Goal: Task Accomplishment & Management: Use online tool/utility

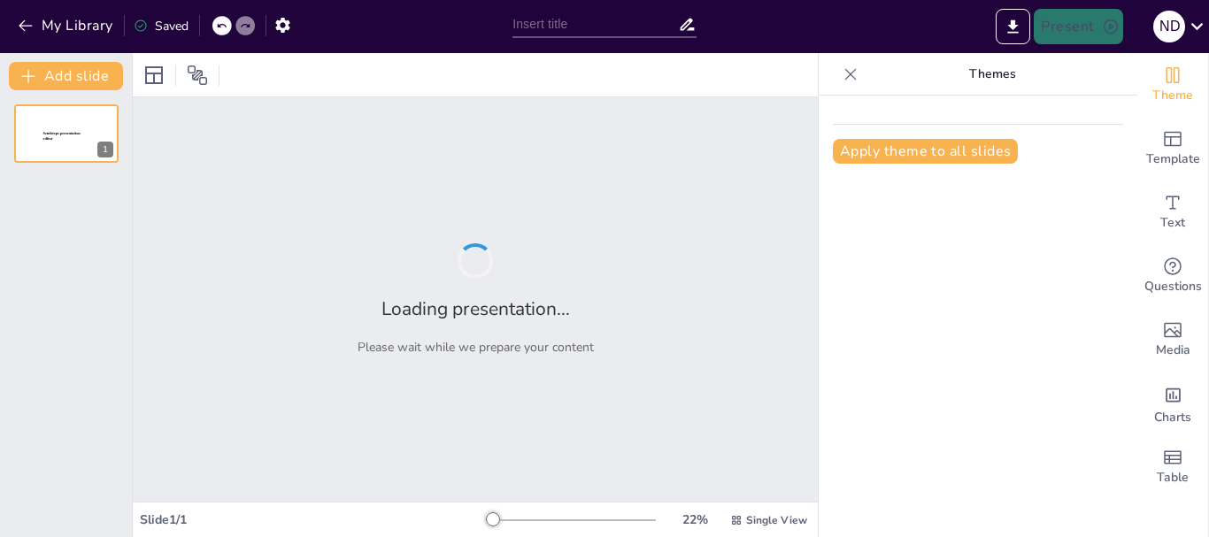
type input "Strategic Leadership in Community Service: Empowering Future Healthcare Profess…"
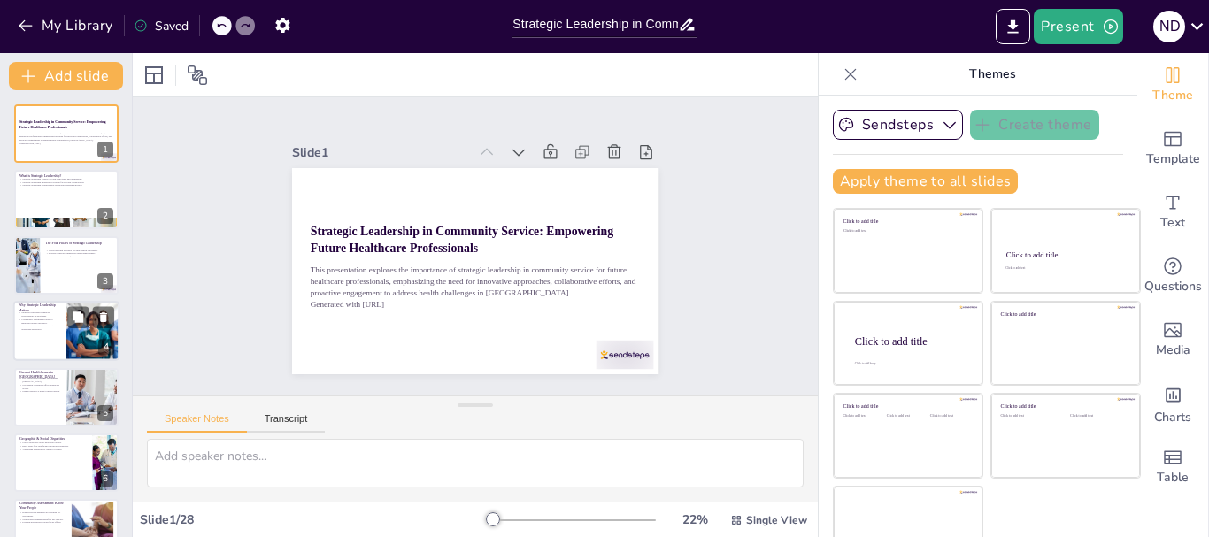
checkbox input "true"
click at [54, 335] on div at bounding box center [66, 331] width 106 height 60
type textarea "Sustainability is a key concern in community health initiatives. Programs that …"
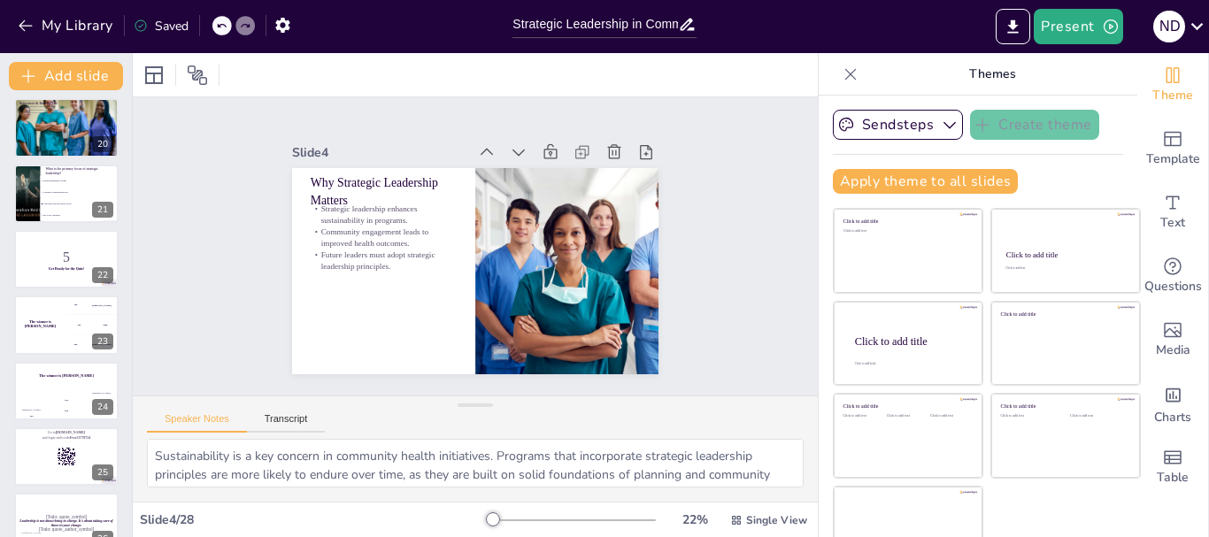
scroll to position [1418, 0]
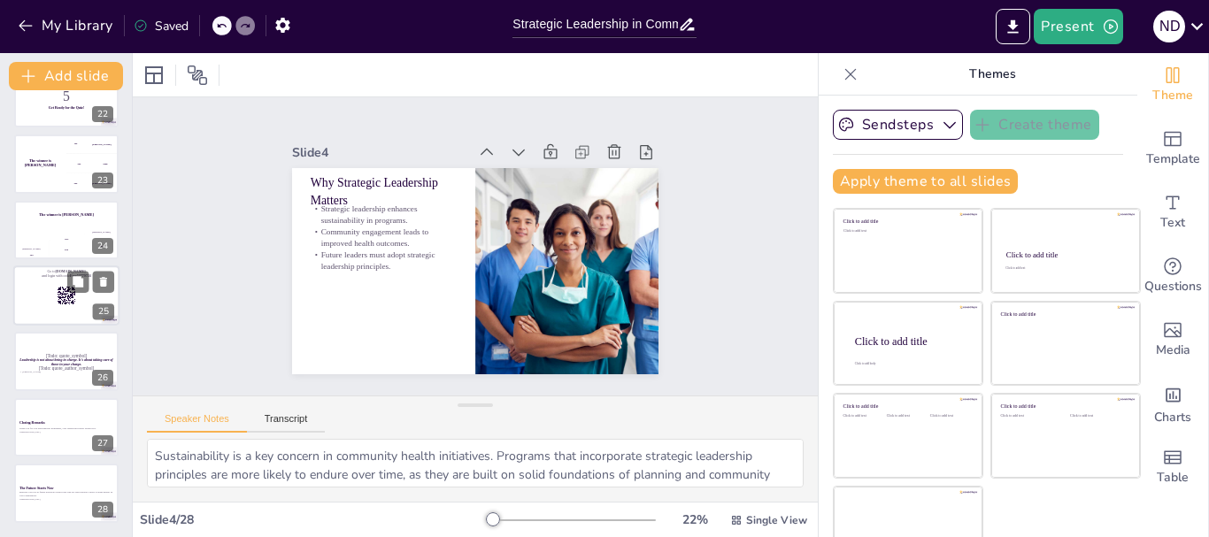
checkbox input "true"
click at [47, 300] on div at bounding box center [66, 296] width 106 height 60
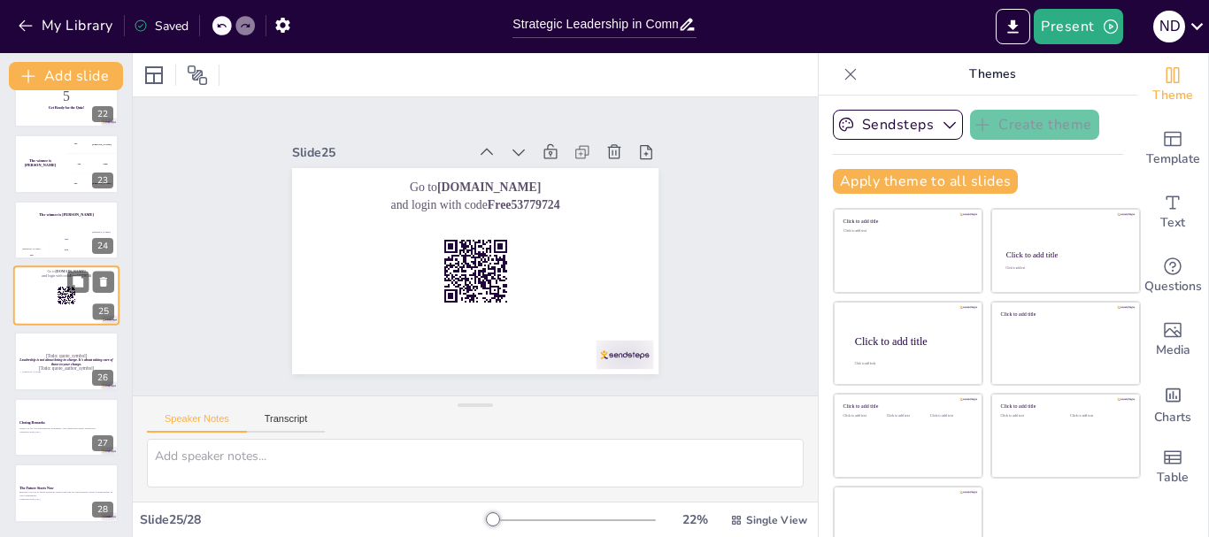
scroll to position [1400, 0]
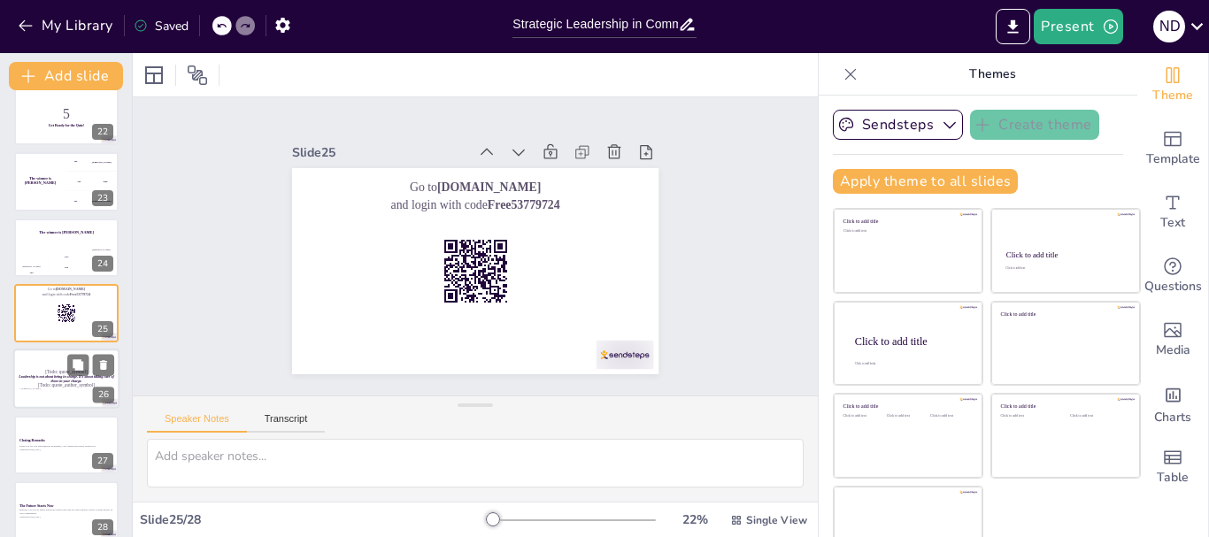
click at [40, 376] on strong "Leadership is not about being in charge. It's about taking care of those in you…" at bounding box center [66, 379] width 95 height 9
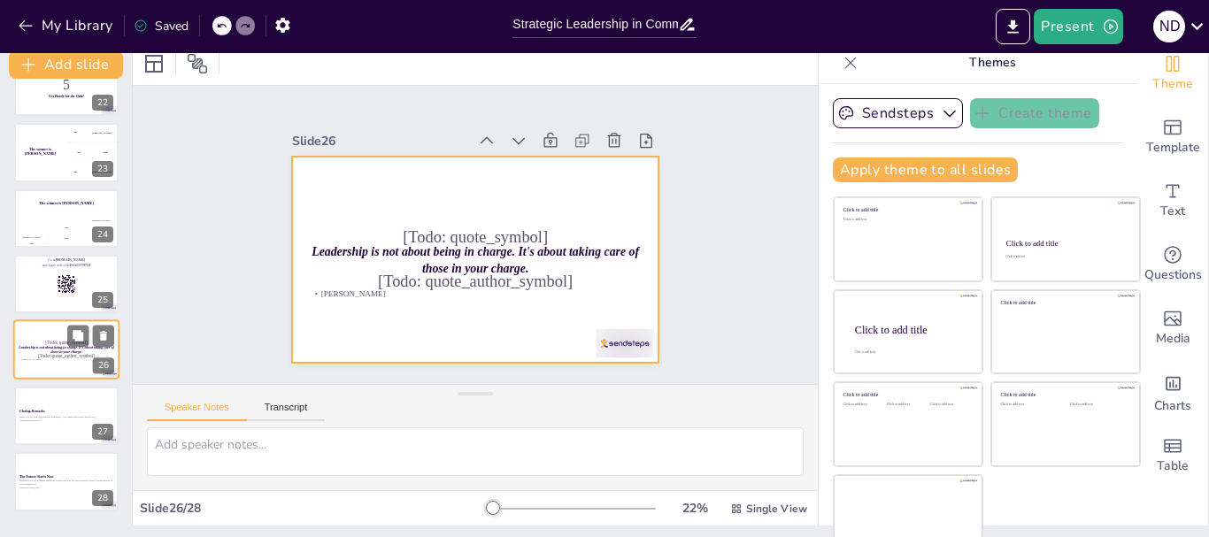
scroll to position [0, 0]
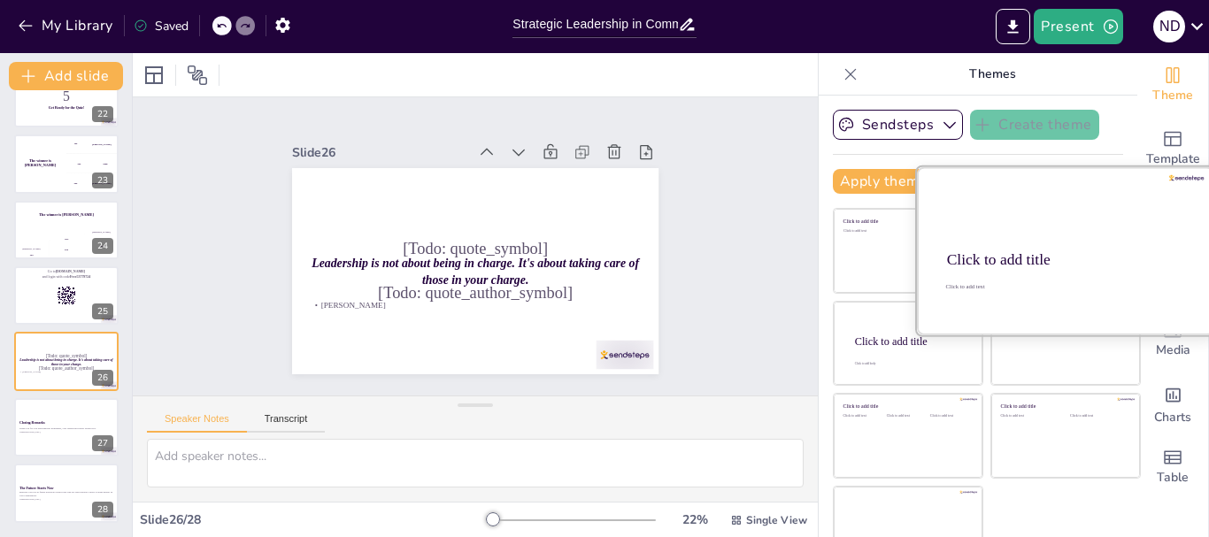
checkbox input "true"
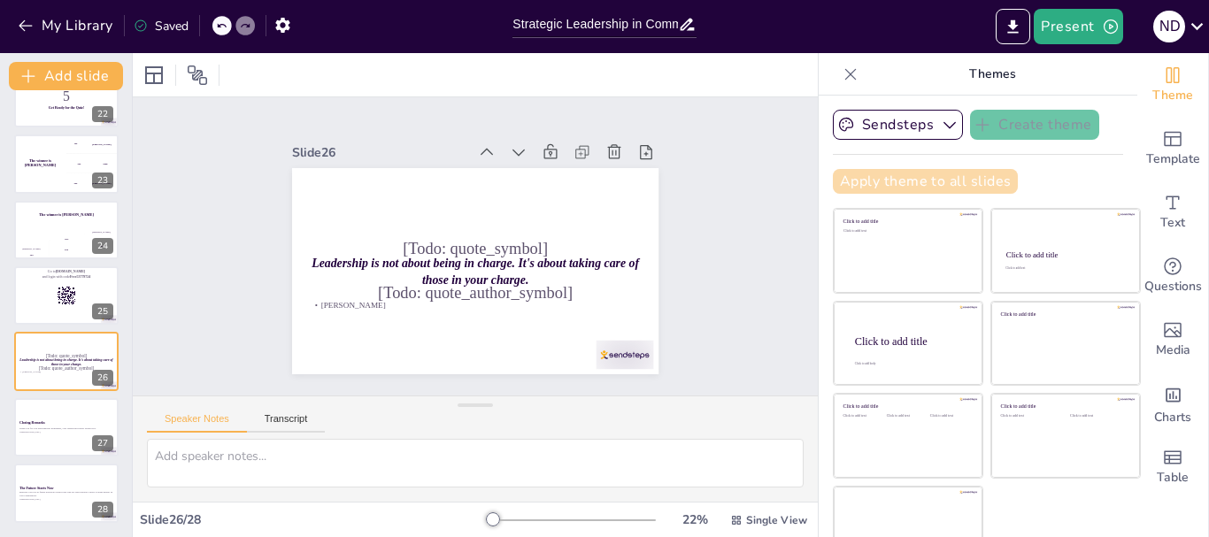
click at [971, 190] on button "Apply theme to all slides" at bounding box center [925, 181] width 185 height 25
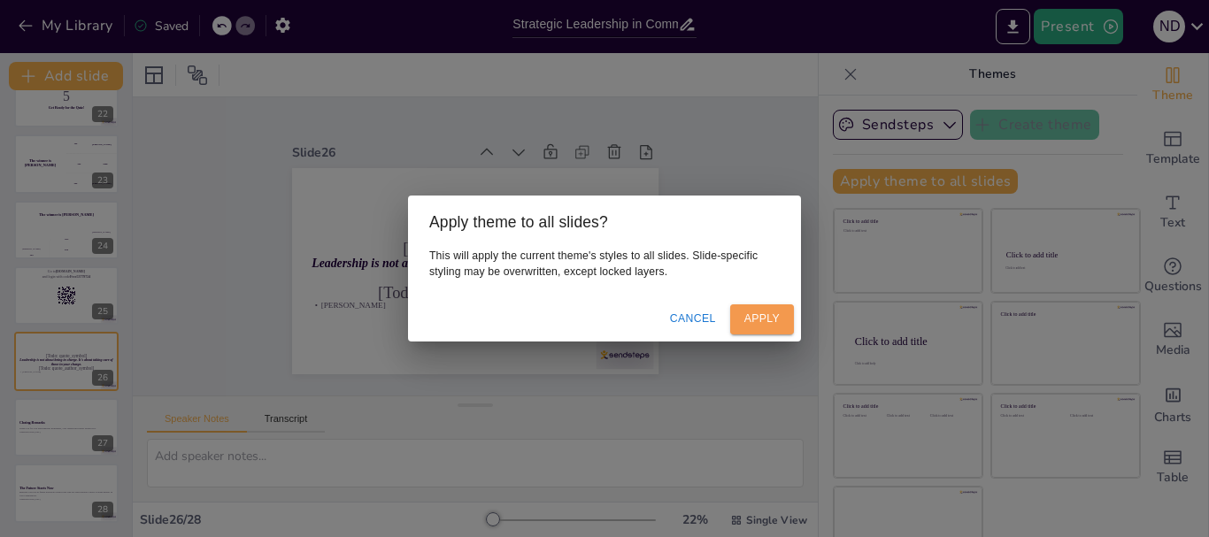
click at [764, 316] on button "Apply" at bounding box center [762, 318] width 64 height 29
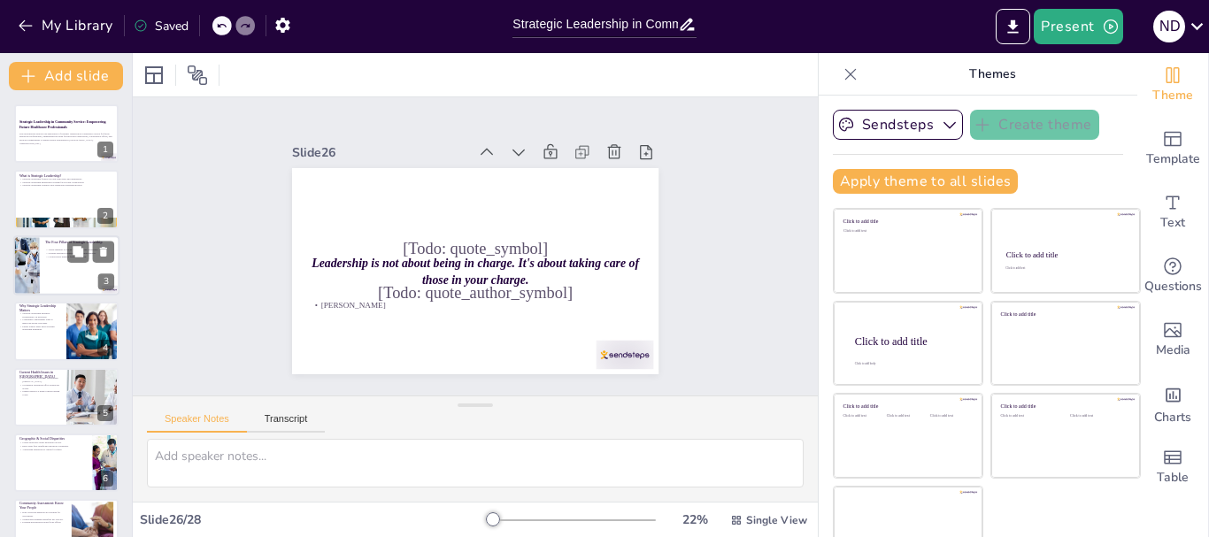
checkbox input "true"
click at [39, 261] on div at bounding box center [26, 265] width 90 height 60
type textarea "Vision thinking is about looking ahead and preparing for future challenges. Thi…"
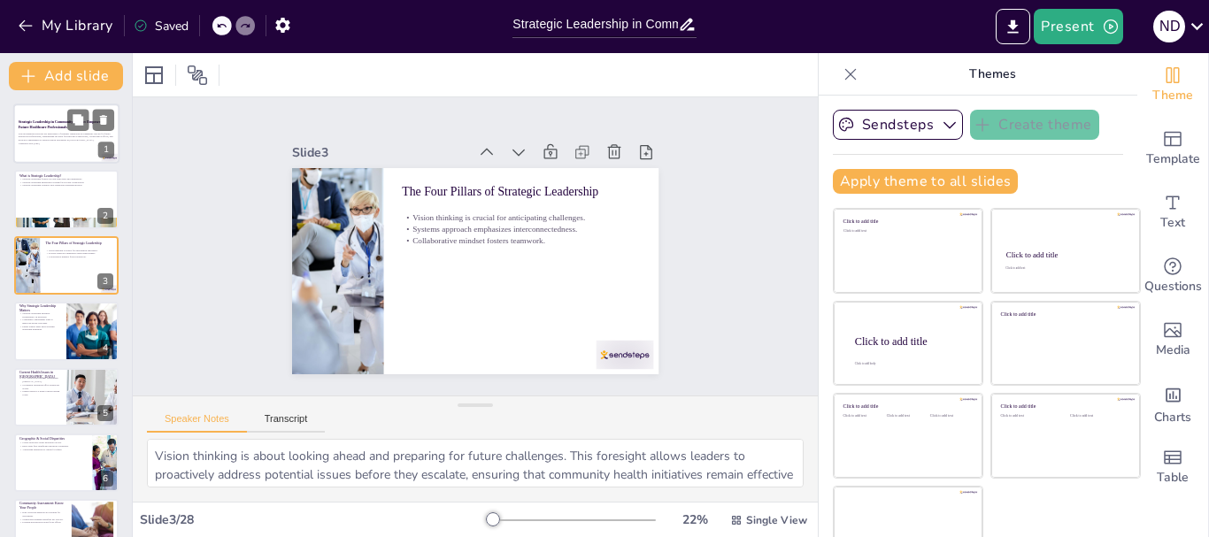
checkbox input "true"
click at [30, 140] on p "This presentation explores the importance of strategic leadership in community …" at bounding box center [67, 137] width 96 height 10
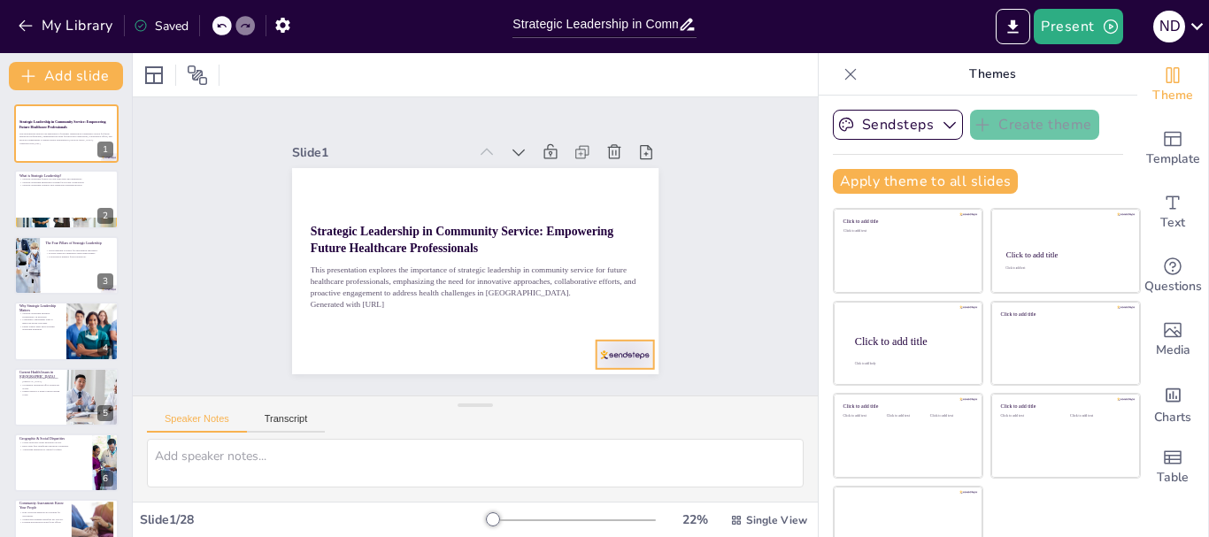
click at [617, 352] on div at bounding box center [612, 369] width 60 height 35
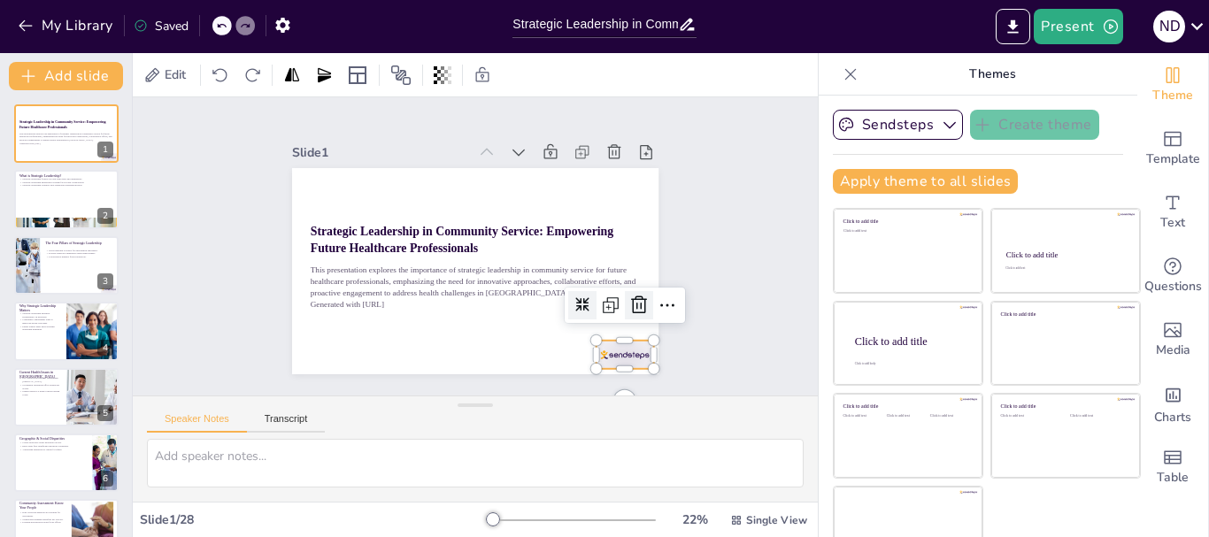
click at [612, 355] on icon at bounding box center [600, 366] width 21 height 22
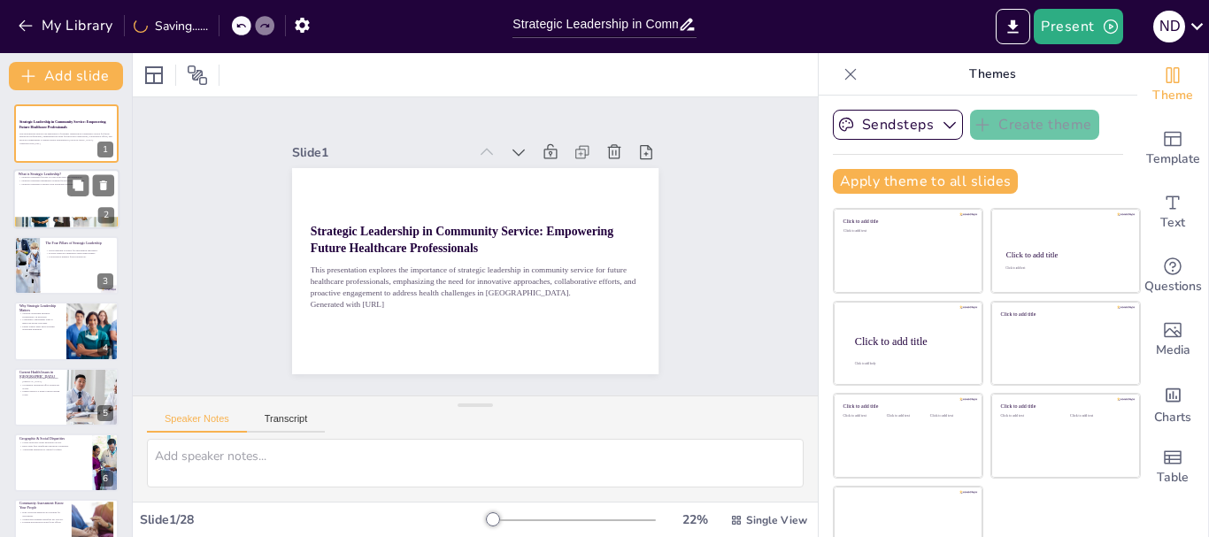
checkbox input "true"
click at [56, 196] on div at bounding box center [66, 200] width 106 height 60
type textarea "Strategic leadership is crucial for navigating the complexities of healthcare. …"
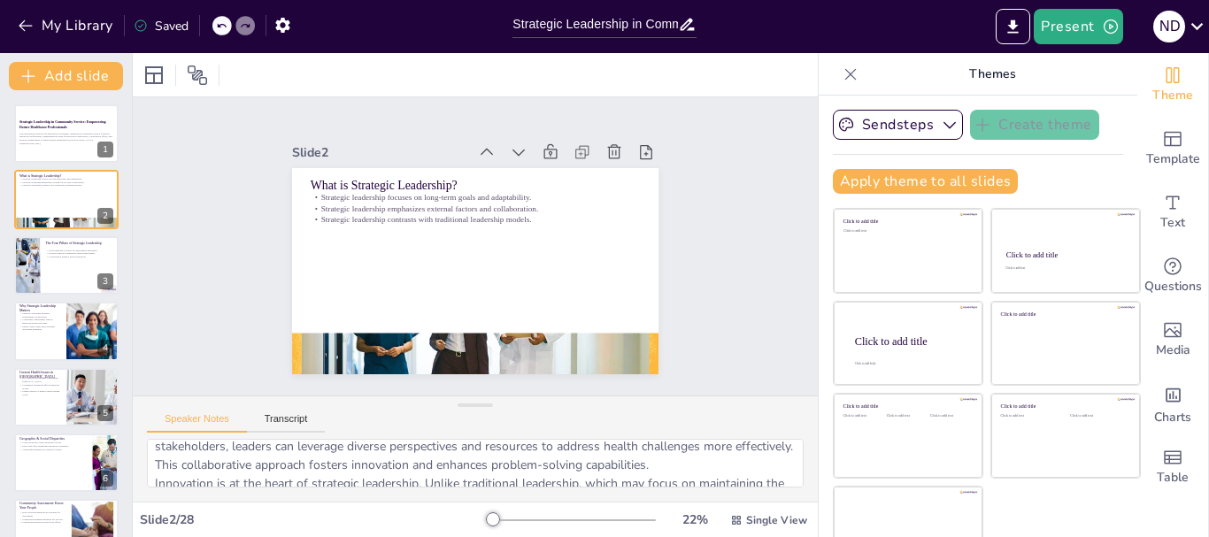
scroll to position [153, 0]
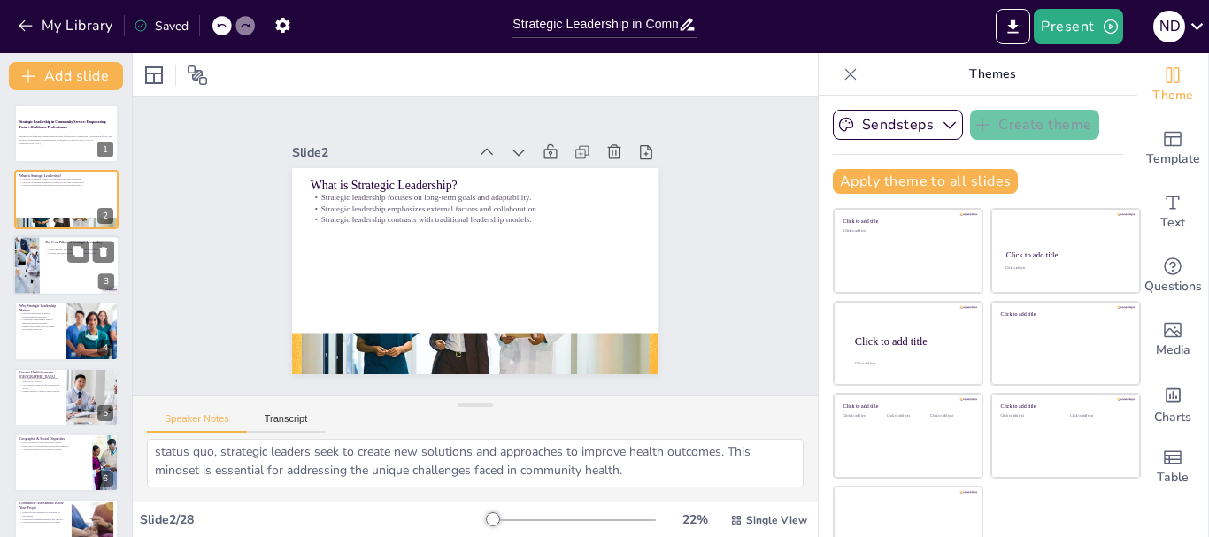
checkbox input "true"
click at [29, 270] on div at bounding box center [26, 265] width 90 height 60
type textarea "Vision thinking is about looking ahead and preparing for future challenges. Thi…"
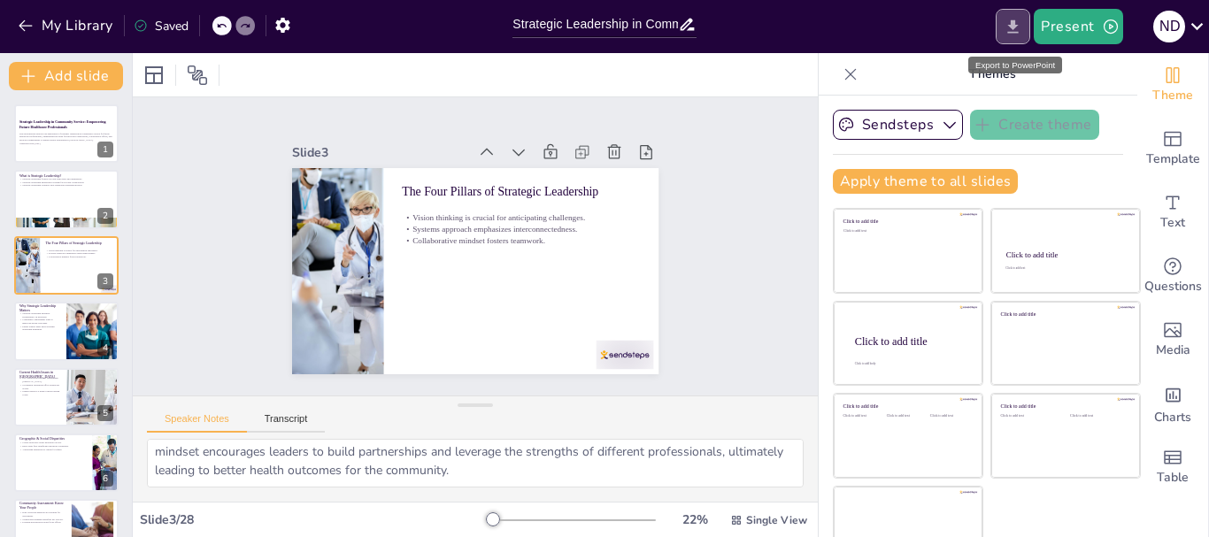
click at [1021, 25] on icon "Export to PowerPoint" at bounding box center [1013, 27] width 19 height 19
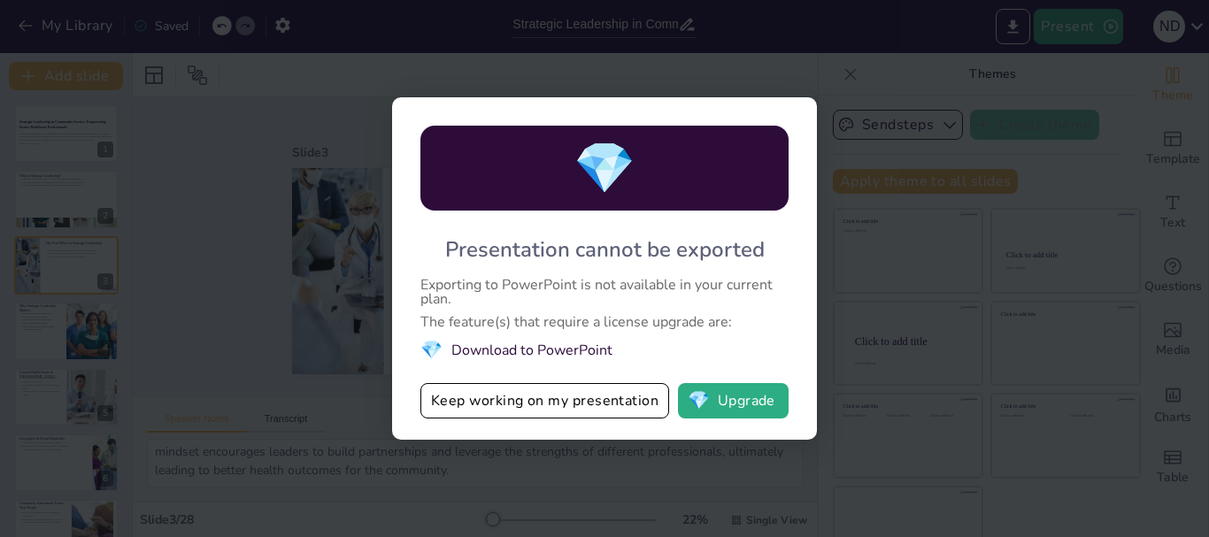
click at [579, 349] on li "💎 Download to PowerPoint" at bounding box center [604, 350] width 368 height 24
click at [577, 347] on li "💎 Download to PowerPoint" at bounding box center [604, 350] width 368 height 24
click at [640, 403] on button "Keep working on my presentation" at bounding box center [544, 400] width 249 height 35
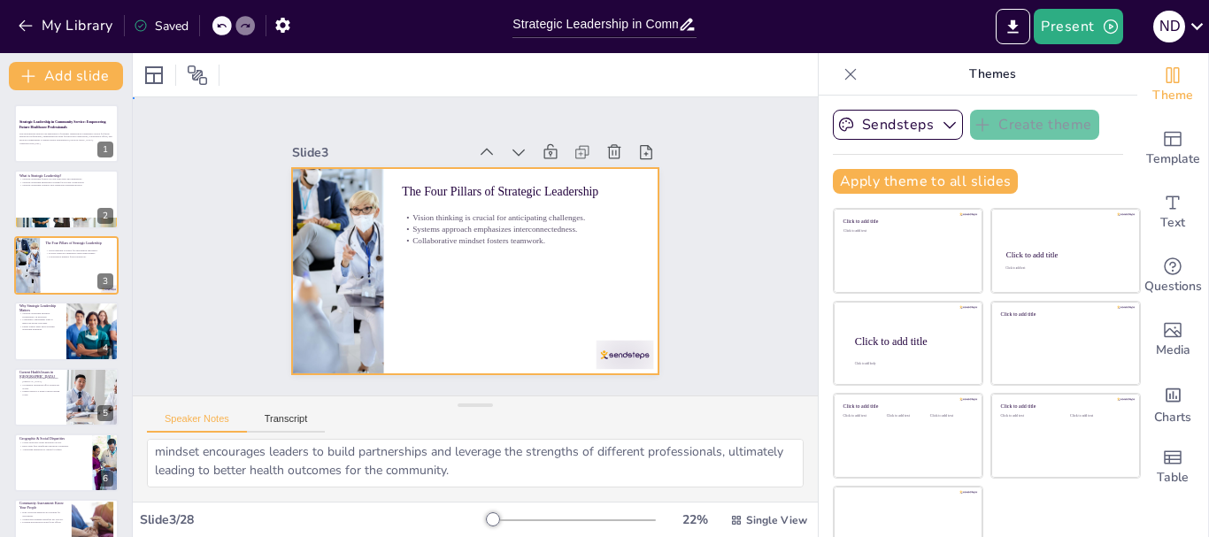
click at [429, 319] on div at bounding box center [473, 271] width 386 height 243
checkbox input "true"
click at [37, 340] on div at bounding box center [66, 331] width 106 height 60
type textarea "Sustainability is a key concern in community health initiatives. Programs that …"
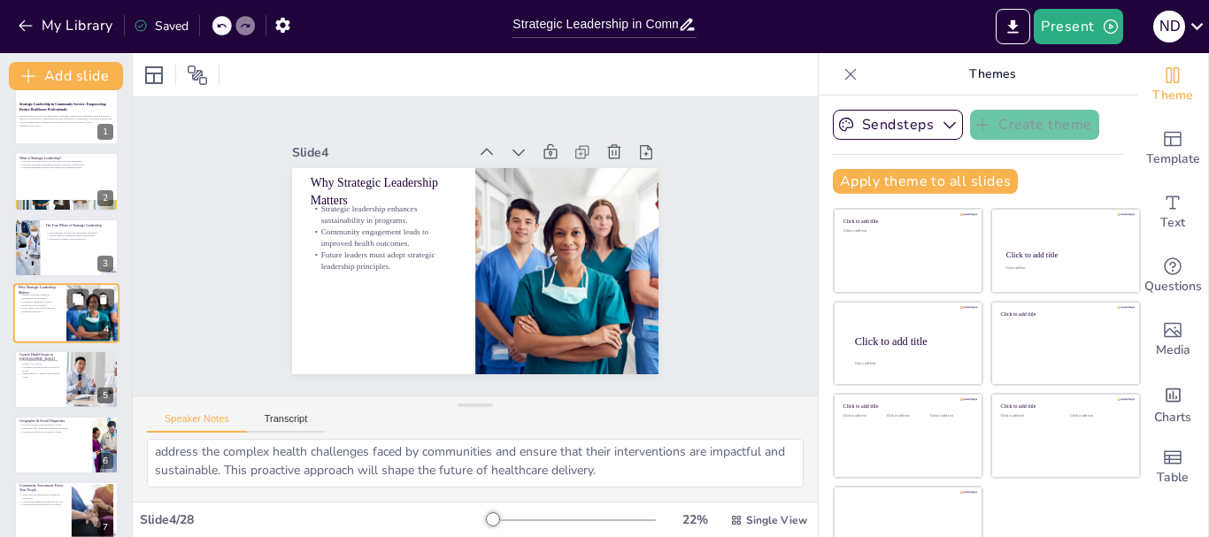
scroll to position [153, 0]
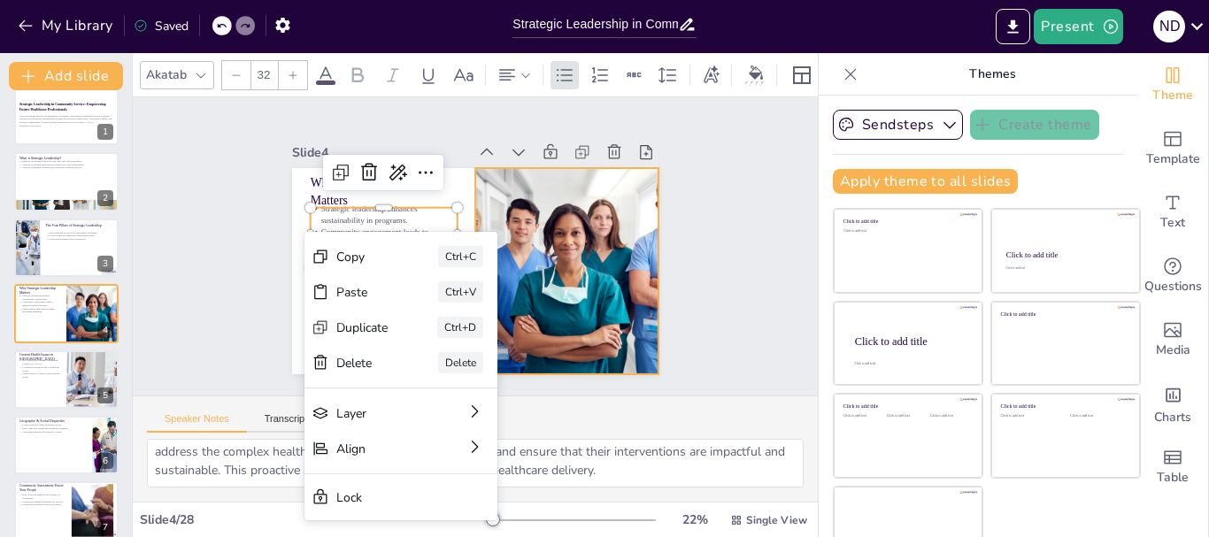
click at [739, 266] on div "Slide 1 Strategic Leadership in Community Service: Empowering Future Healthcare…" at bounding box center [475, 246] width 712 height 368
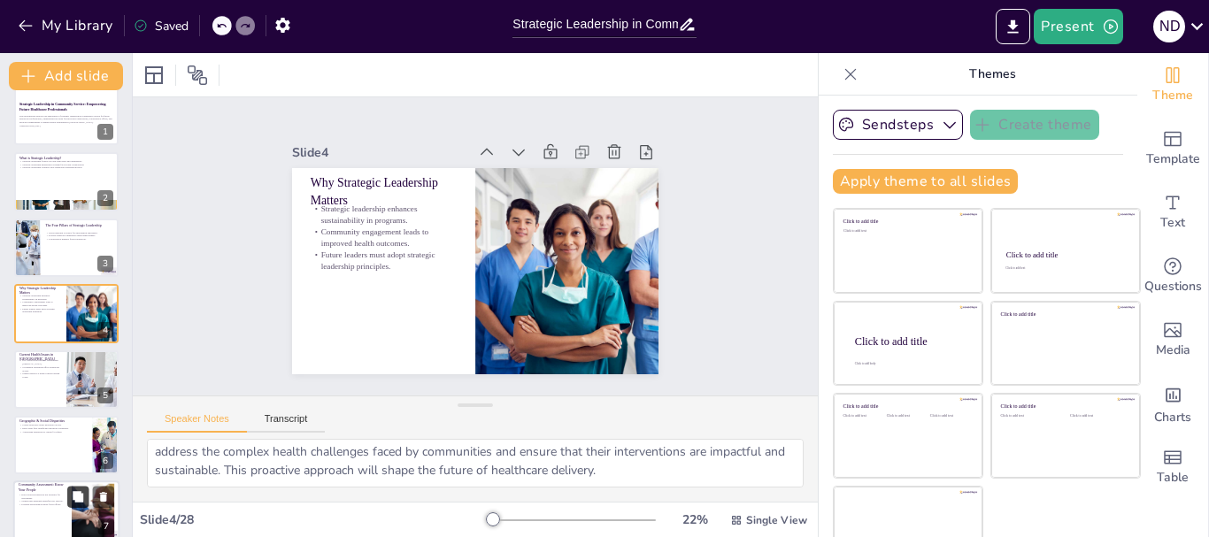
checkbox input "true"
click at [73, 494] on icon at bounding box center [78, 497] width 12 height 12
type textarea "Effective community assessments rely on diverse data collection methods to gath…"
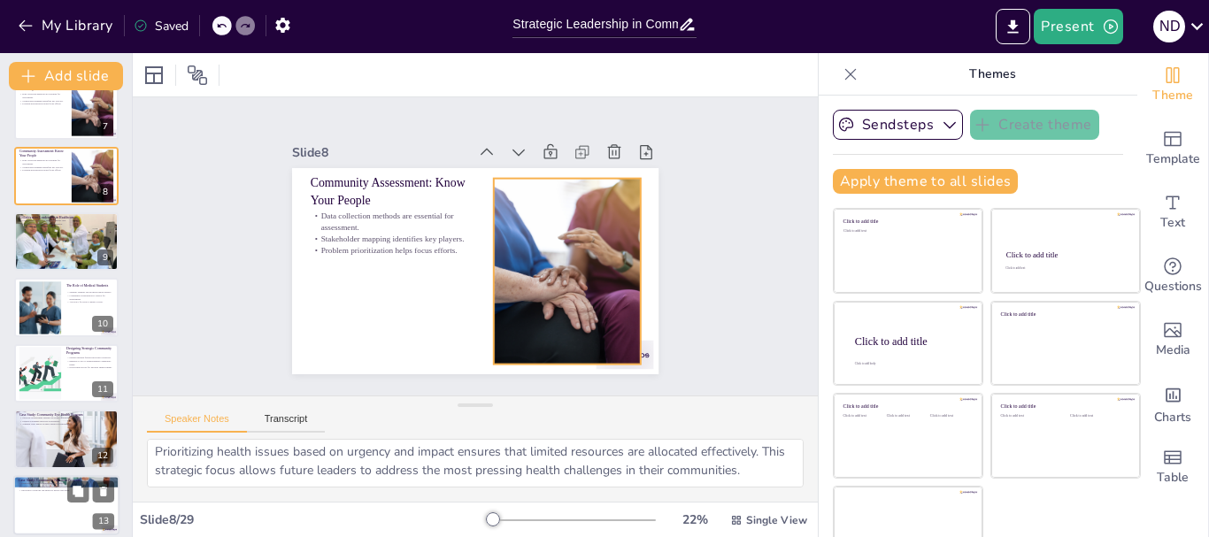
scroll to position [635, 0]
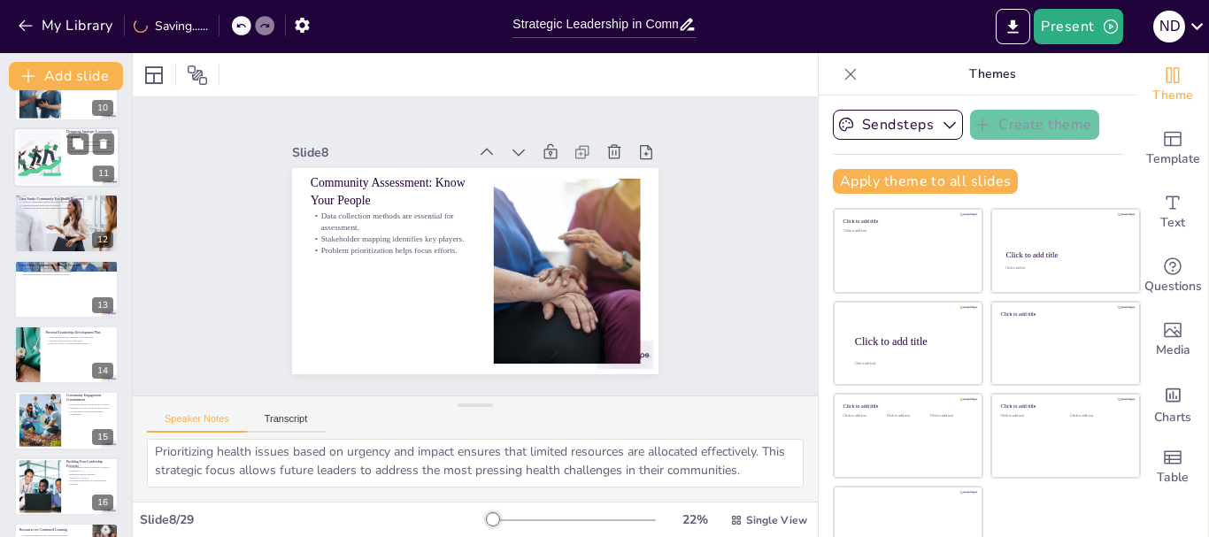
checkbox input "true"
click at [42, 165] on div at bounding box center [40, 157] width 96 height 54
type textarea "Innovation is essential for developing effective community programs. The design…"
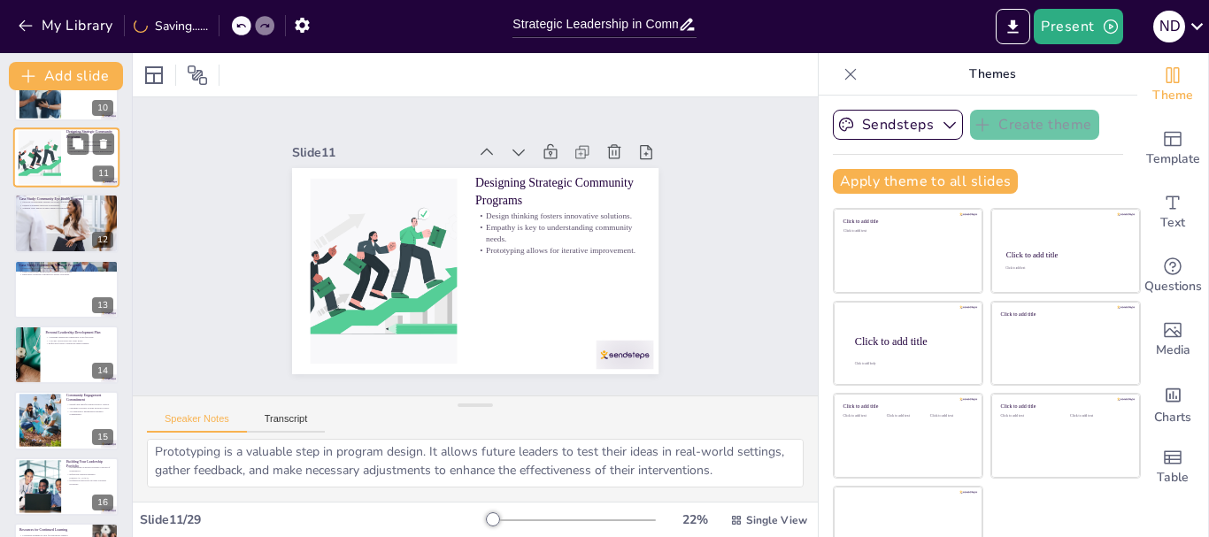
scroll to position [478, 0]
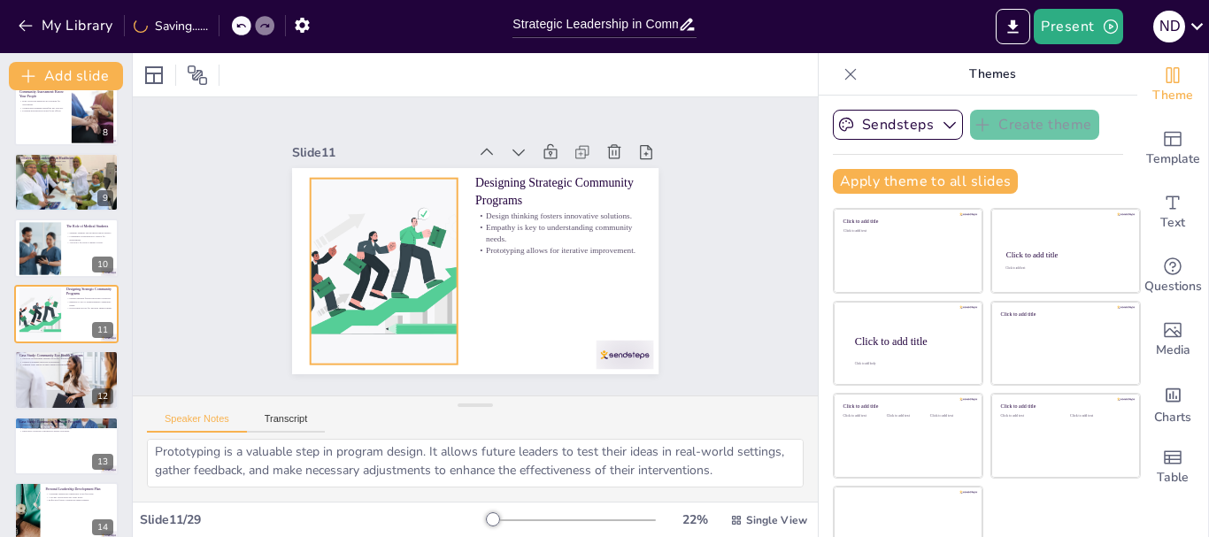
click at [327, 244] on div at bounding box center [384, 272] width 330 height 186
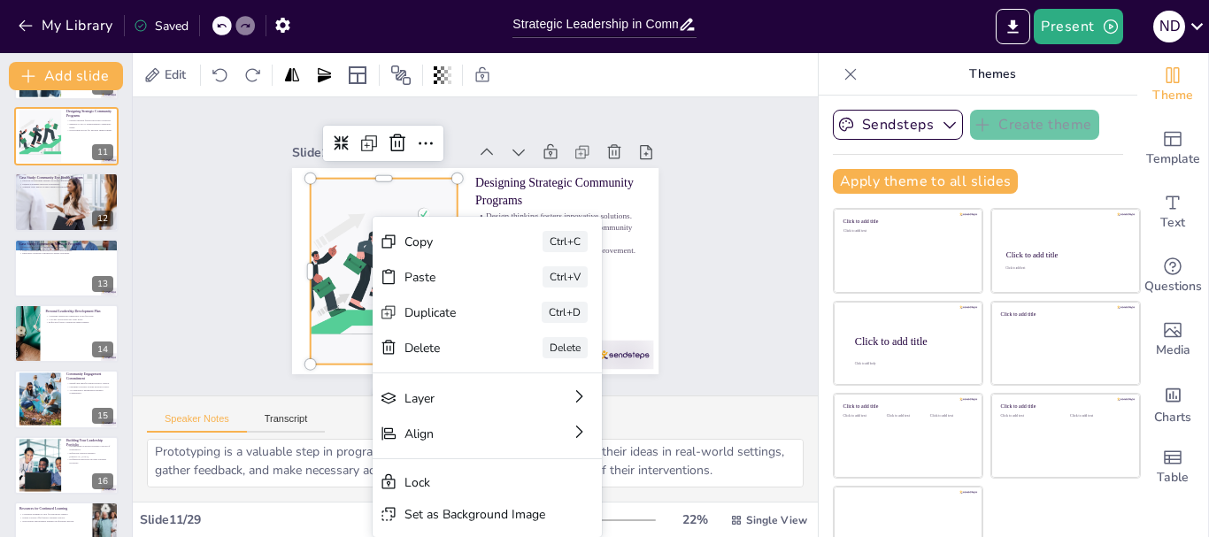
scroll to position [743, 0]
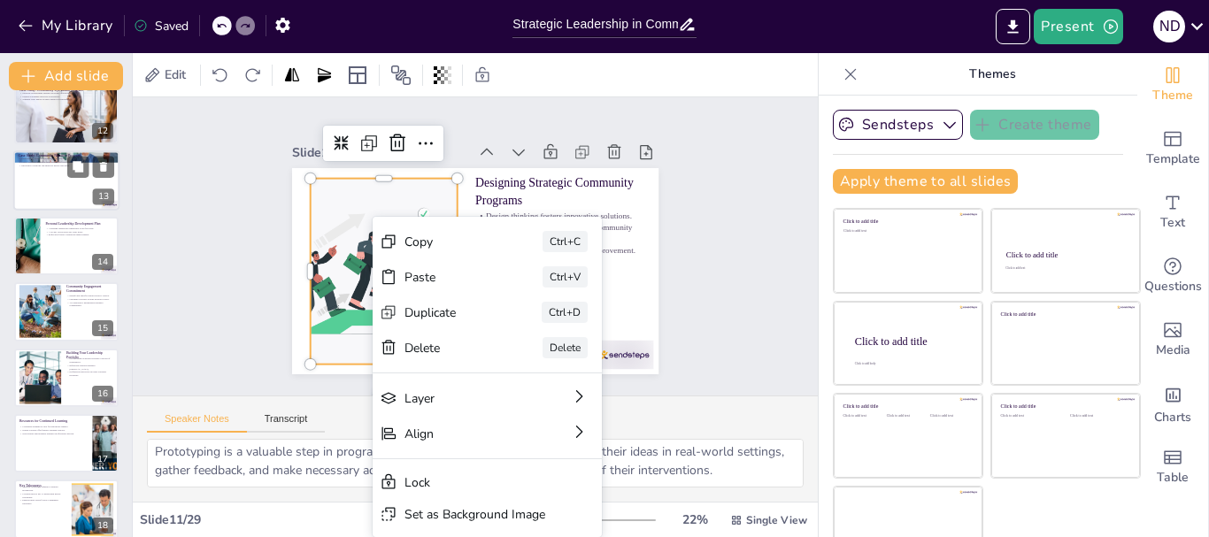
checkbox input "true"
click at [54, 181] on div at bounding box center [66, 180] width 106 height 60
type textarea "Engaging the community through participatory research ensures that programs are…"
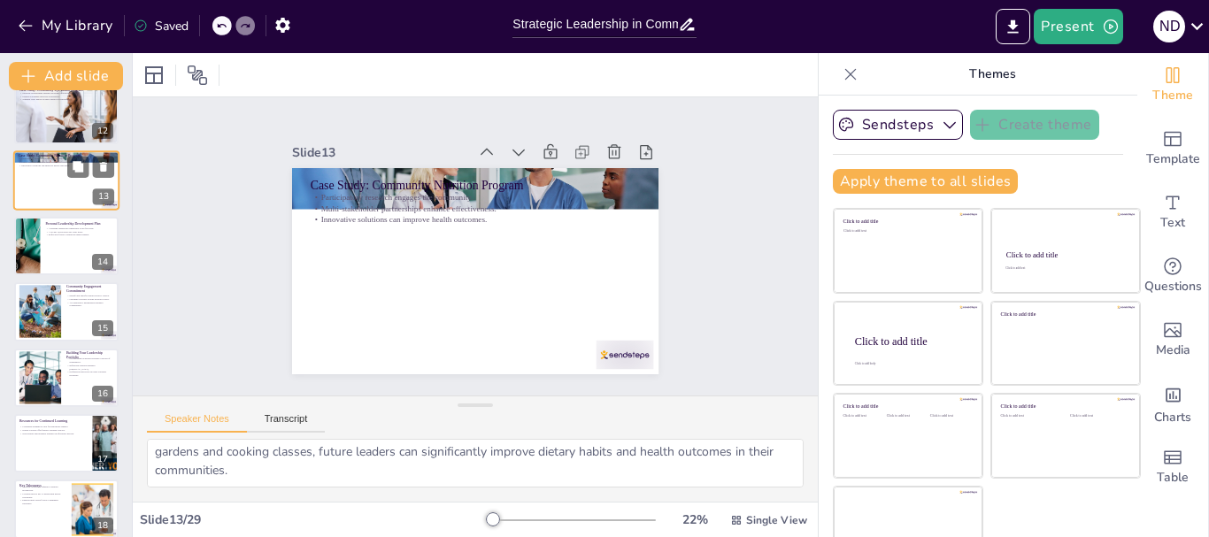
scroll to position [610, 0]
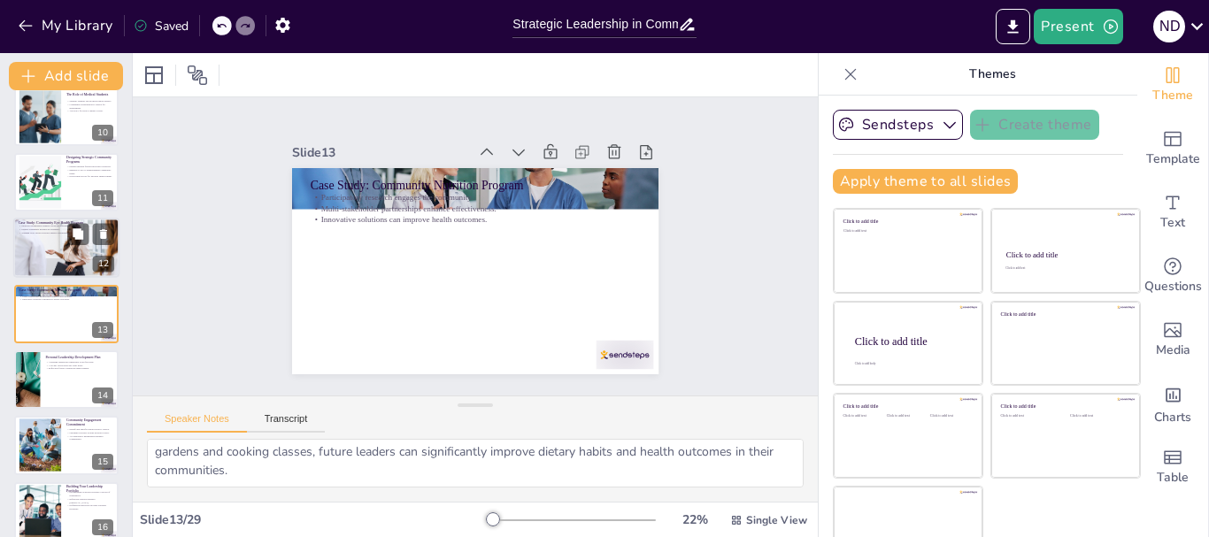
checkbox input "true"
click at [34, 244] on div at bounding box center [67, 248] width 114 height 60
type textarea "Strategic partnerships are crucial for enhancing the effectiveness of health pr…"
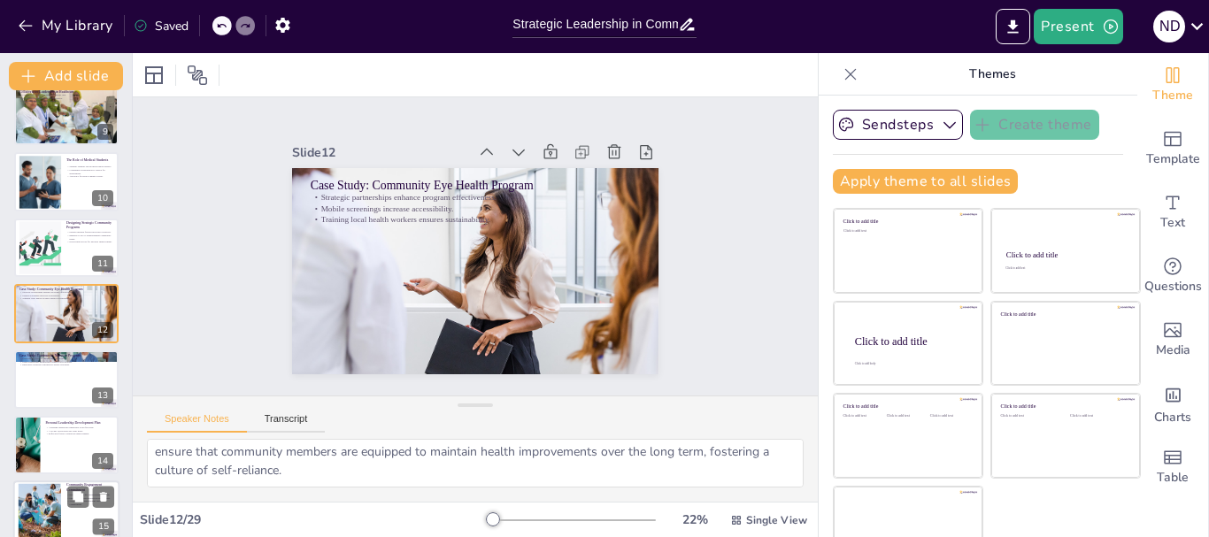
checkbox input "true"
click at [39, 501] on div at bounding box center [39, 511] width 96 height 54
type textarea "Focusing on specific health issues allows individuals to channel their efforts …"
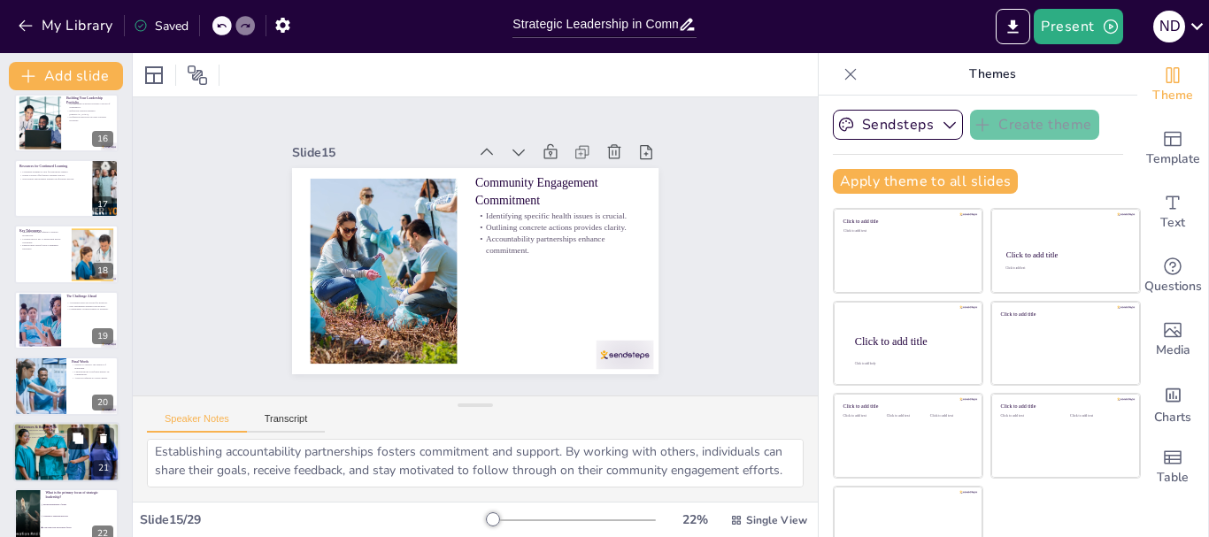
scroll to position [1007, 0]
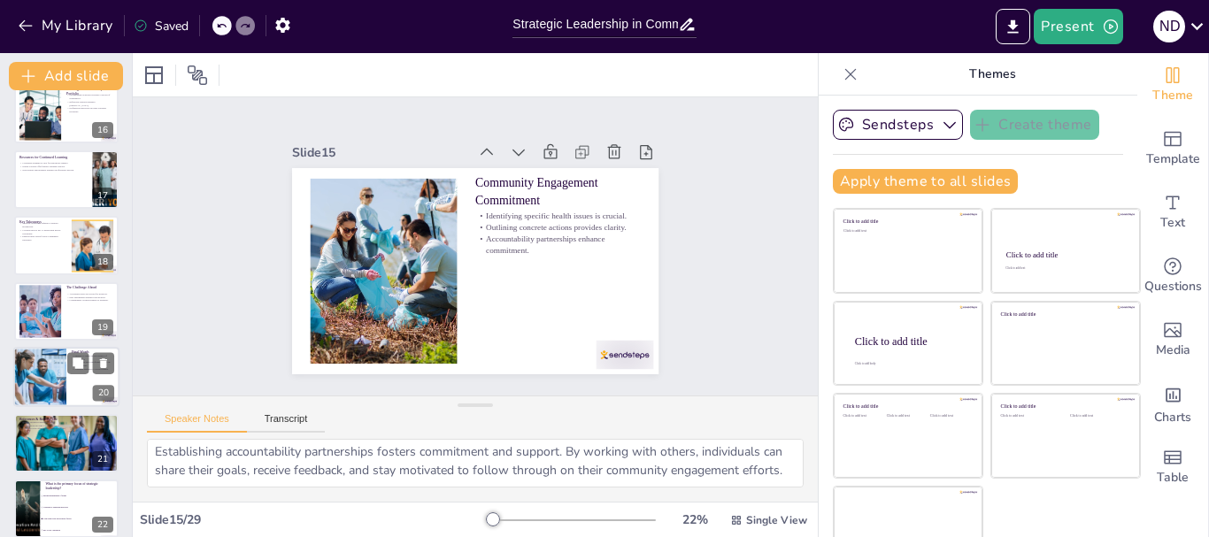
checkbox input "true"
click at [35, 374] on div at bounding box center [40, 377] width 106 height 60
type textarea "Service is at the core of effective leadership. Future healthcare leaders must …"
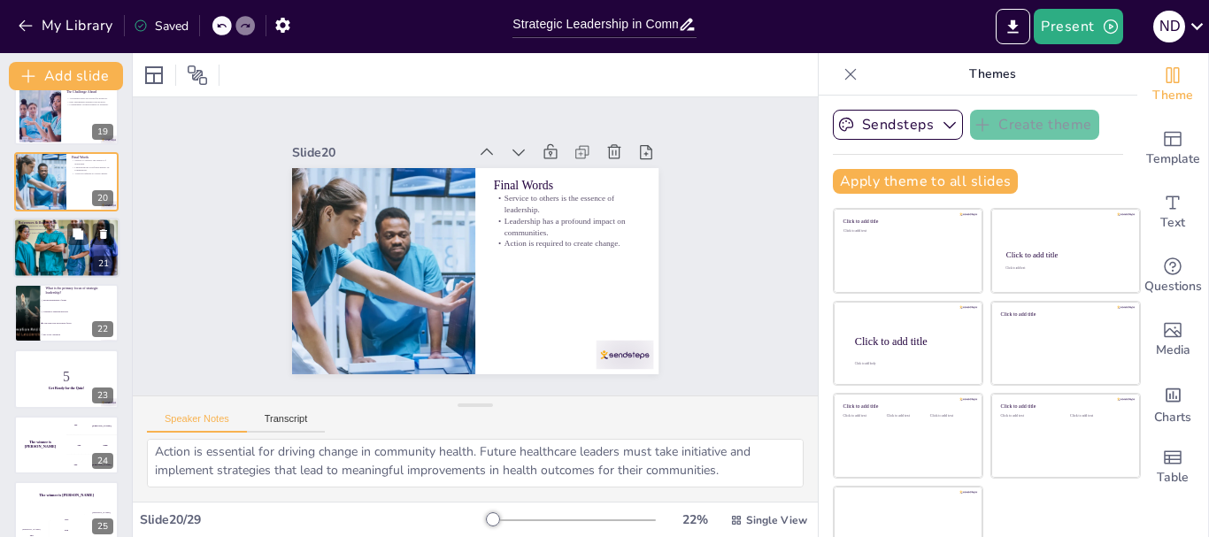
scroll to position [1336, 0]
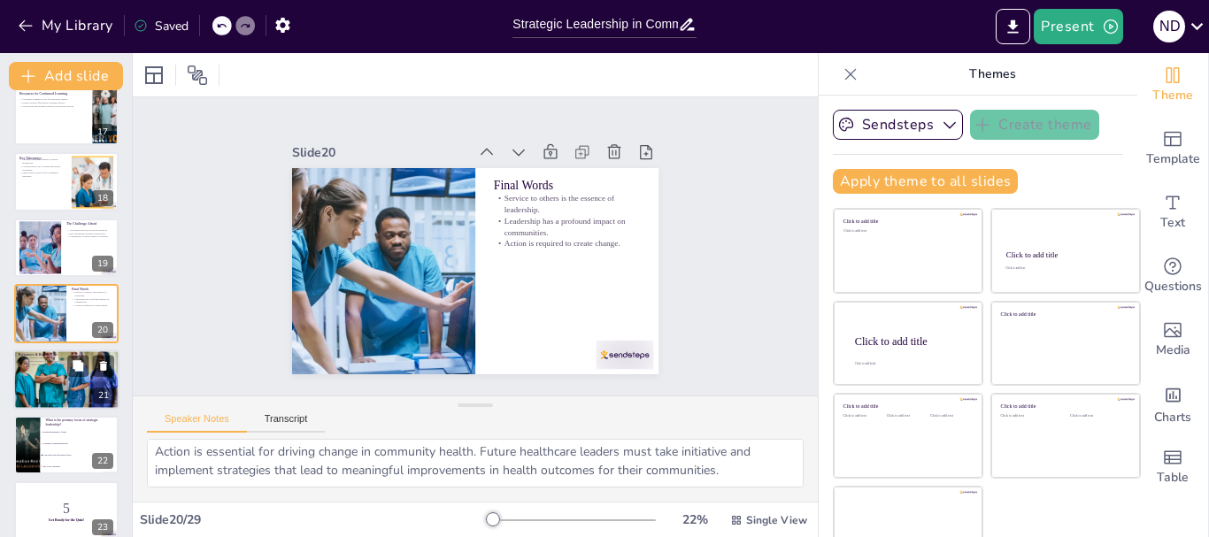
checkbox input "true"
click at [42, 372] on div at bounding box center [66, 379] width 106 height 71
type textarea "Access to quality resources is crucial for informed decision-making. Future lea…"
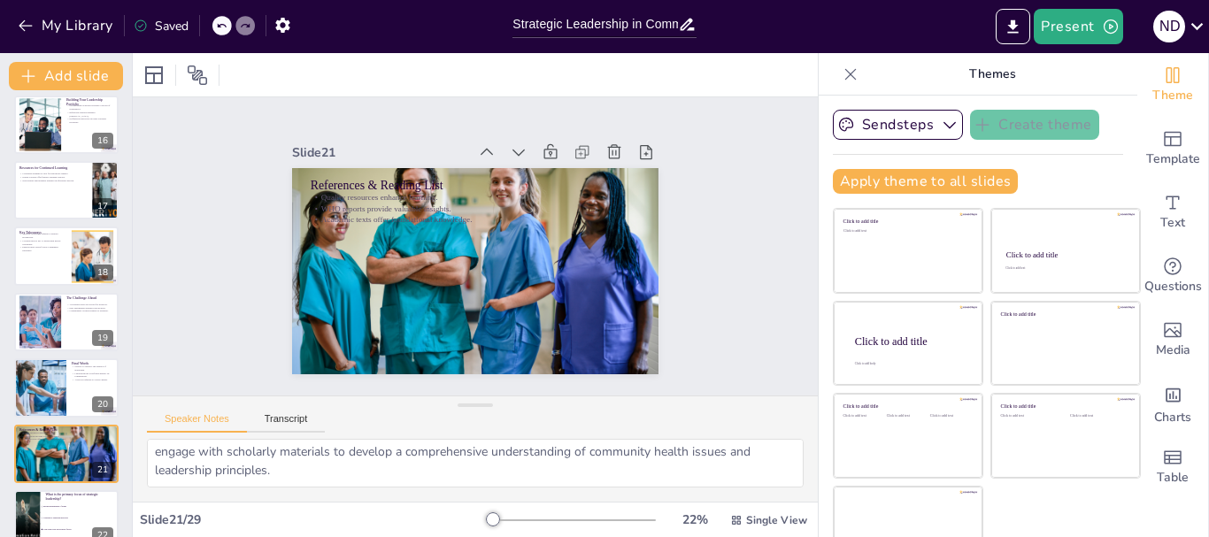
scroll to position [0, 0]
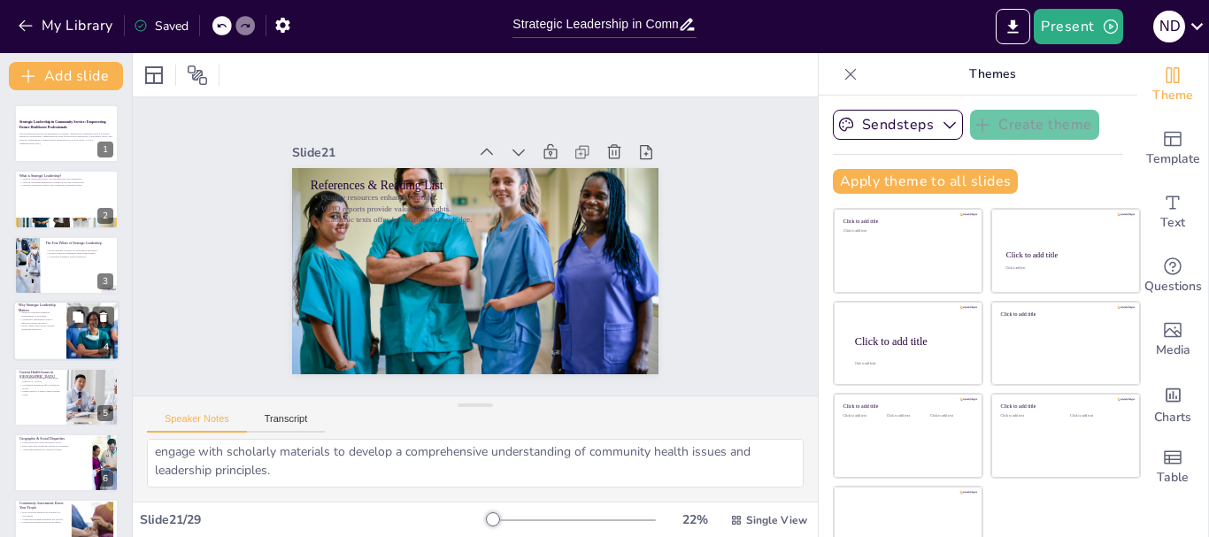
checkbox input "true"
click at [41, 336] on div at bounding box center [66, 331] width 106 height 60
type textarea "Sustainability is a key concern in community health initiatives. Programs that …"
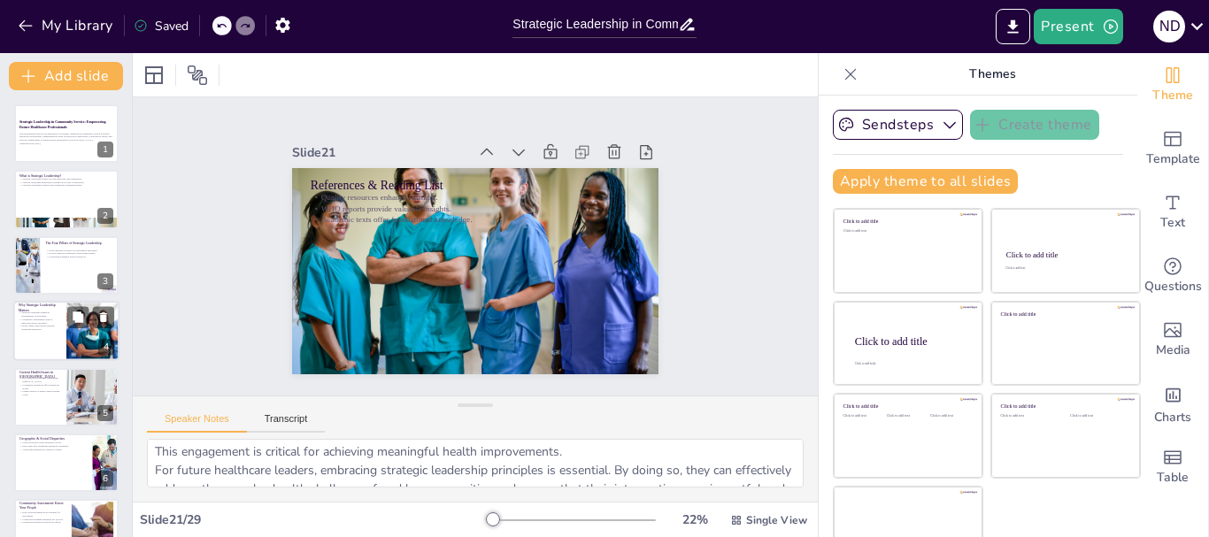
scroll to position [153, 0]
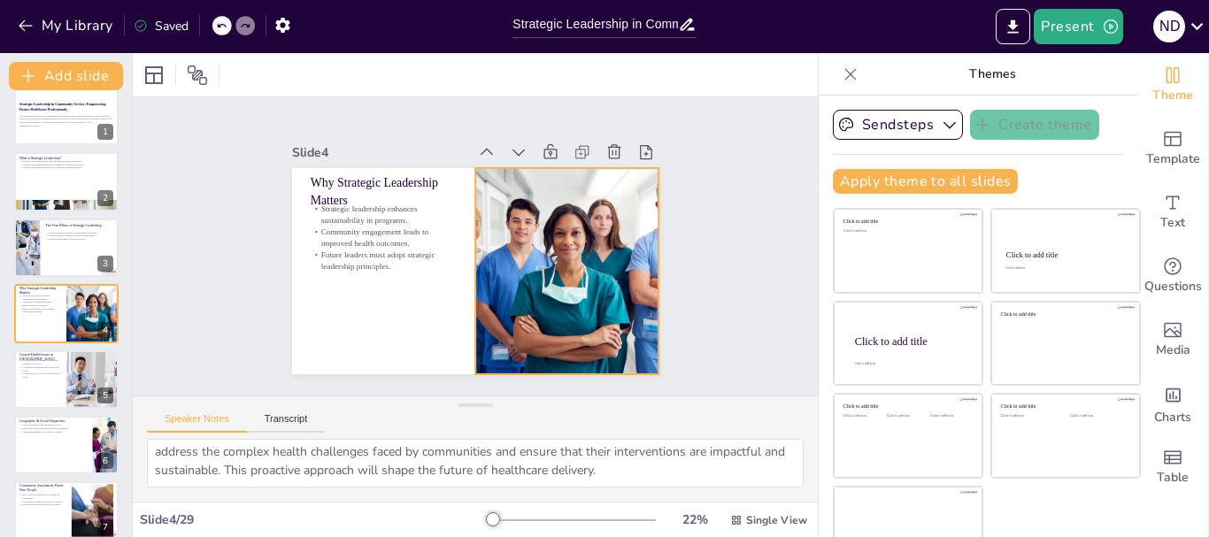
click at [514, 282] on div at bounding box center [563, 280] width 329 height 237
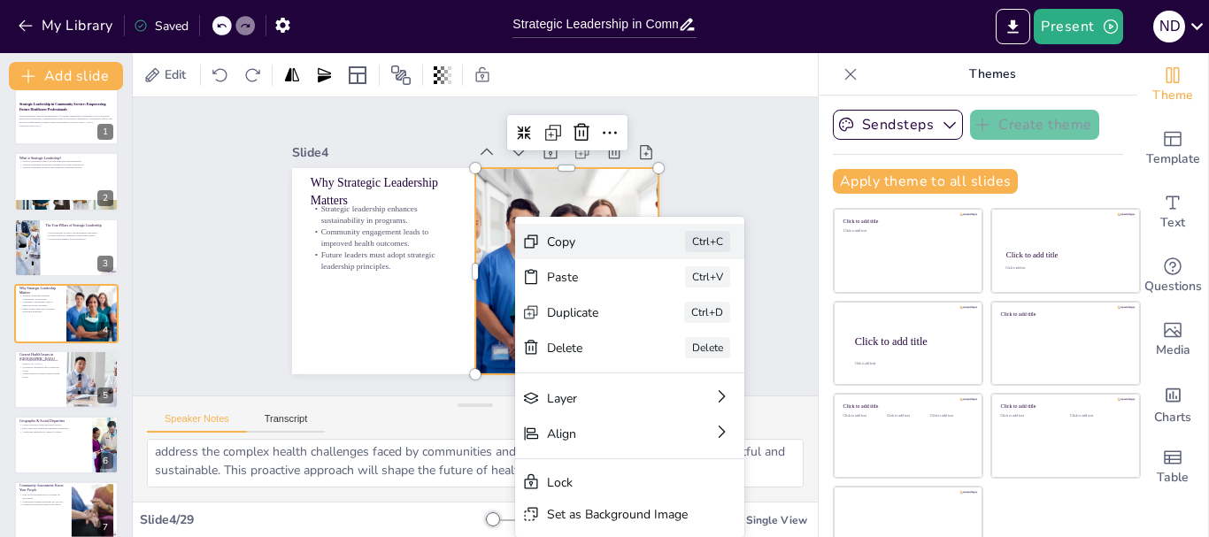
click at [668, 351] on div "Copy" at bounding box center [712, 364] width 89 height 26
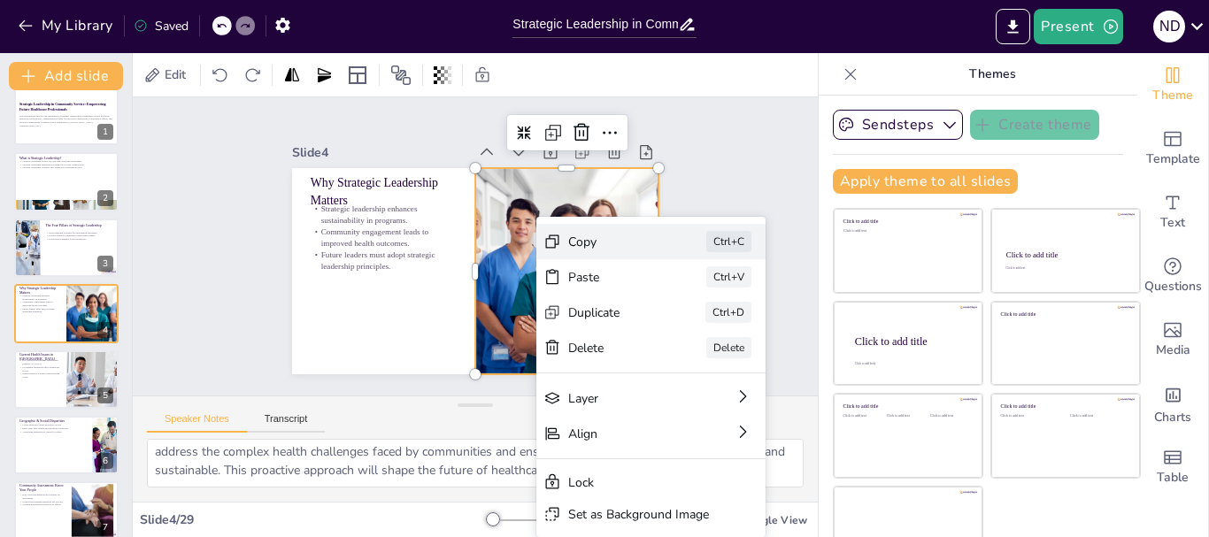
click at [689, 354] on div "Copy" at bounding box center [733, 367] width 89 height 26
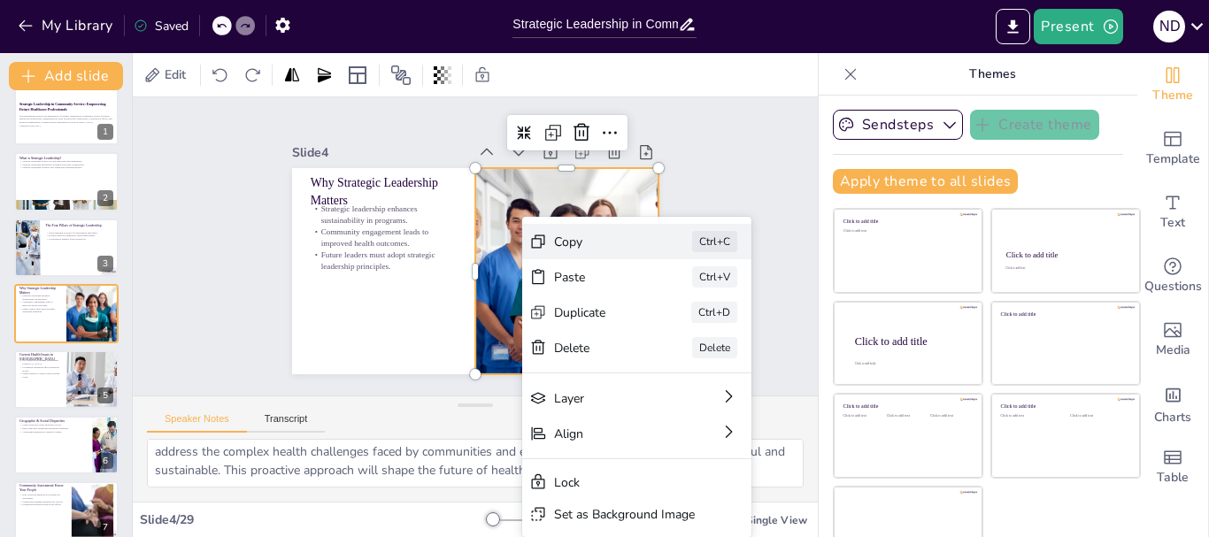
click at [661, 373] on div "Copy" at bounding box center [706, 390] width 90 height 35
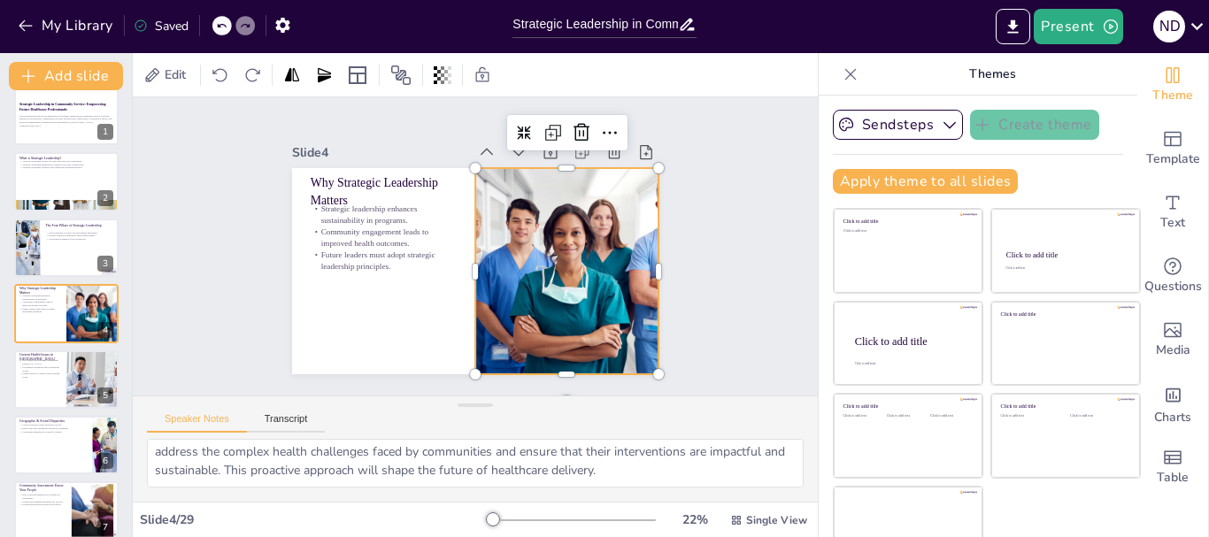
checkbox input "true"
